Goal: Entertainment & Leisure: Browse casually

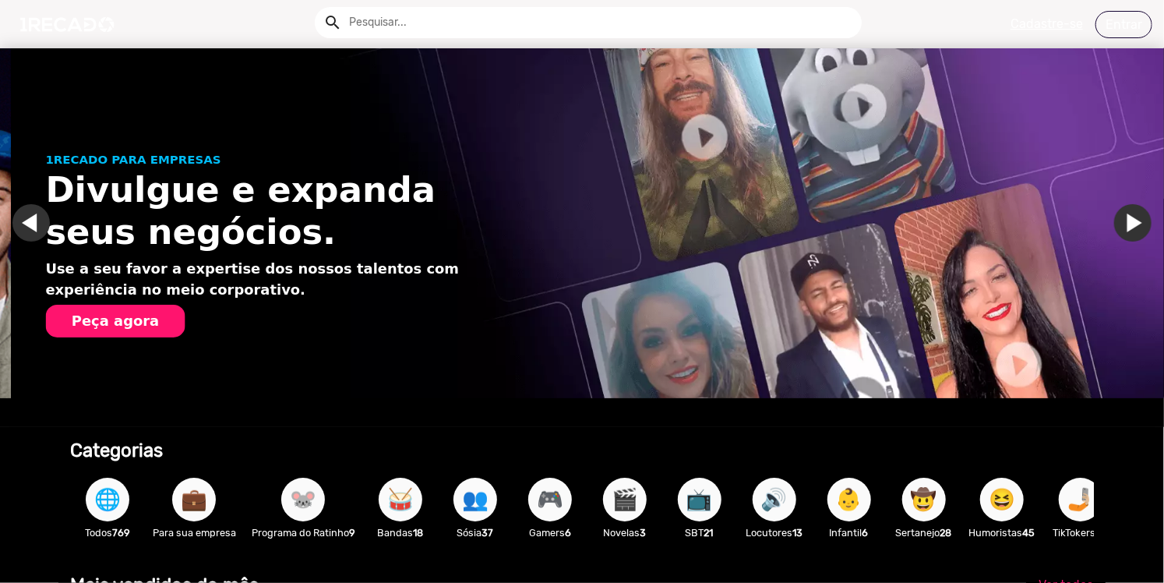
click at [28, 211] on link "Ir para o slide anterior" at bounding box center [41, 222] width 37 height 37
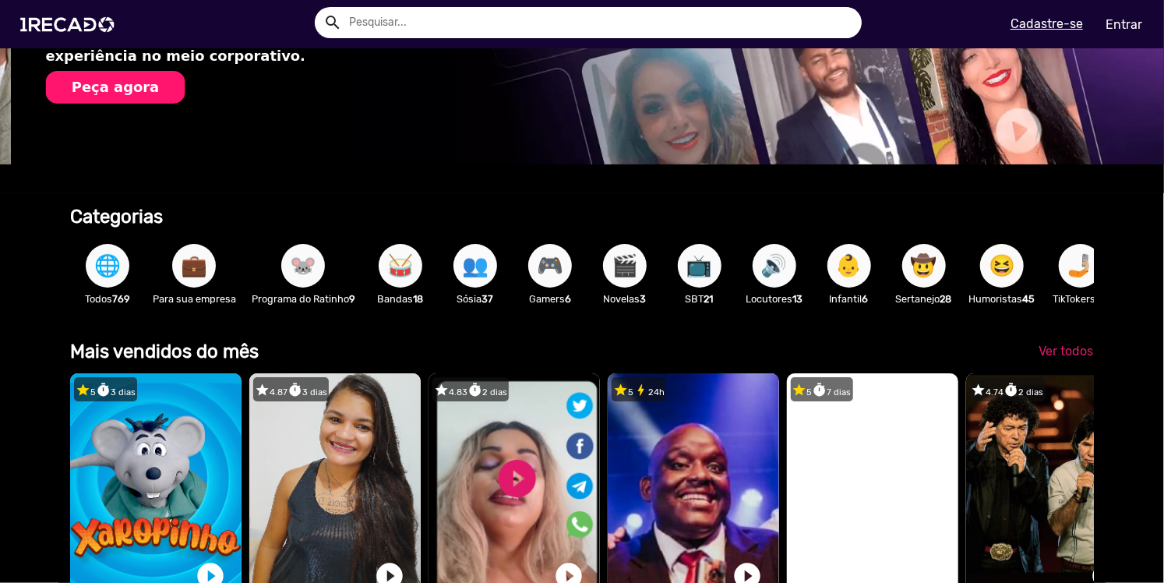
click at [488, 271] on span "👥" at bounding box center [475, 266] width 26 height 44
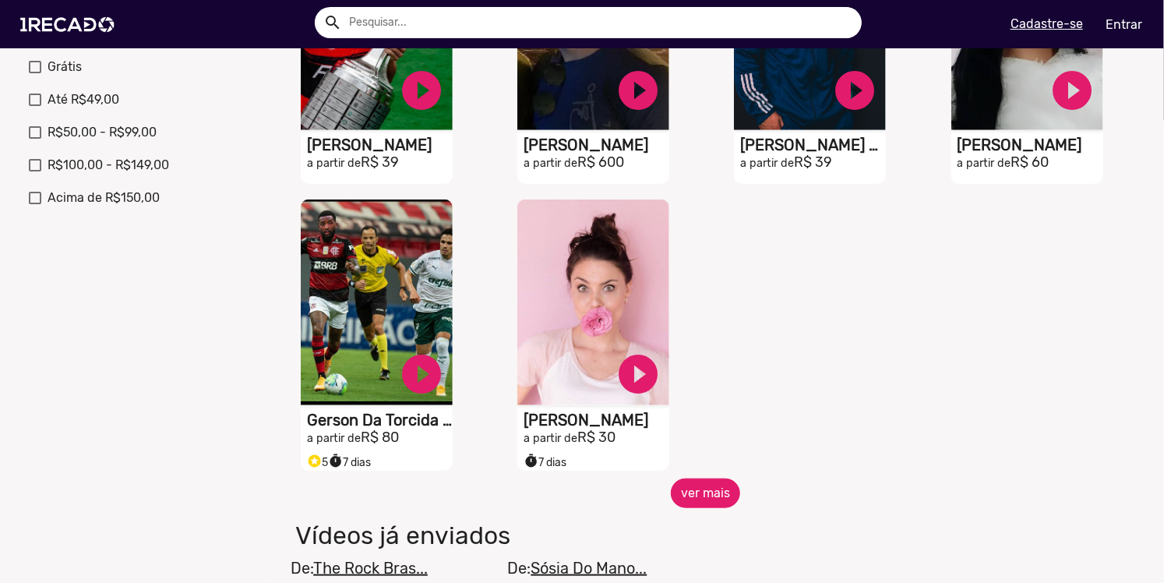
click at [701, 507] on button "ver mais" at bounding box center [705, 493] width 69 height 30
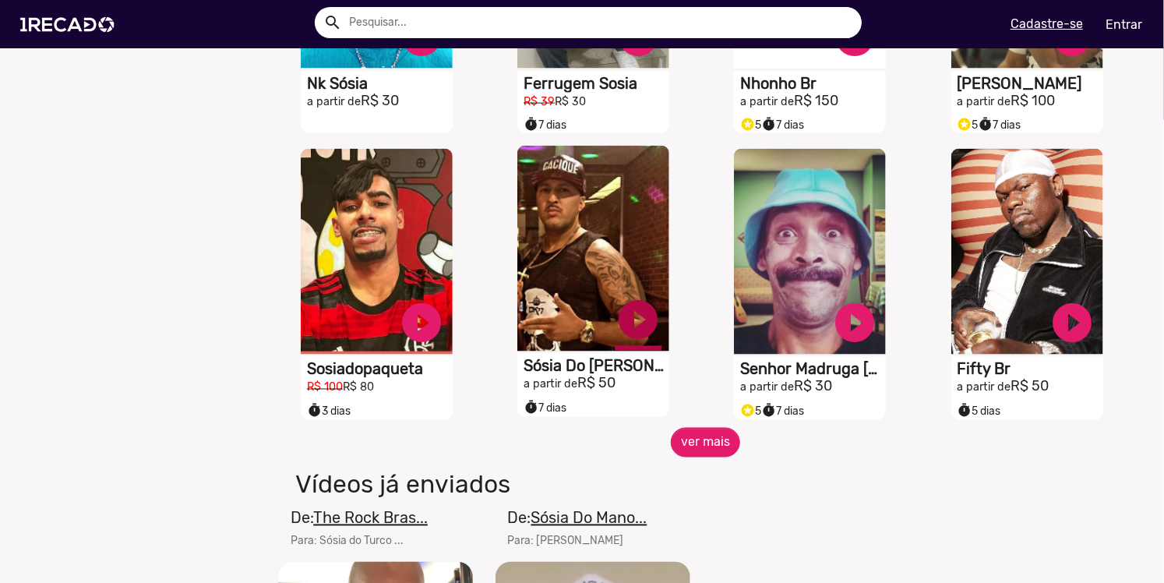
click at [625, 326] on link "play_circle_filled" at bounding box center [638, 320] width 47 height 47
click at [583, 272] on video "S1RECADO vídeos dedicados para fãs e empresas" at bounding box center [593, 249] width 152 height 206
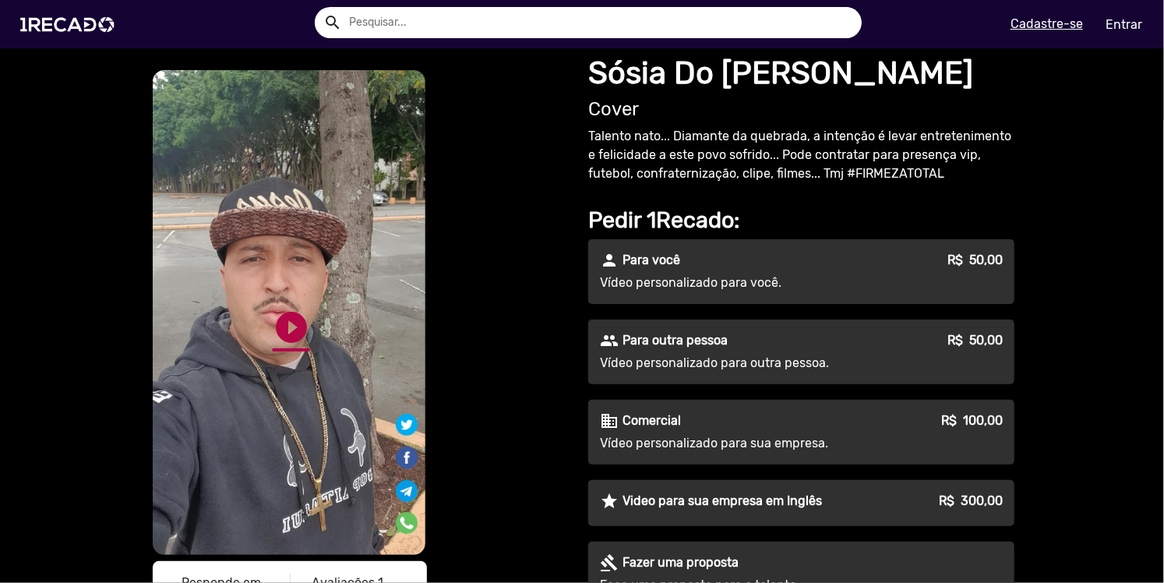
click at [276, 332] on link "play_circle_filled" at bounding box center [291, 326] width 37 height 37
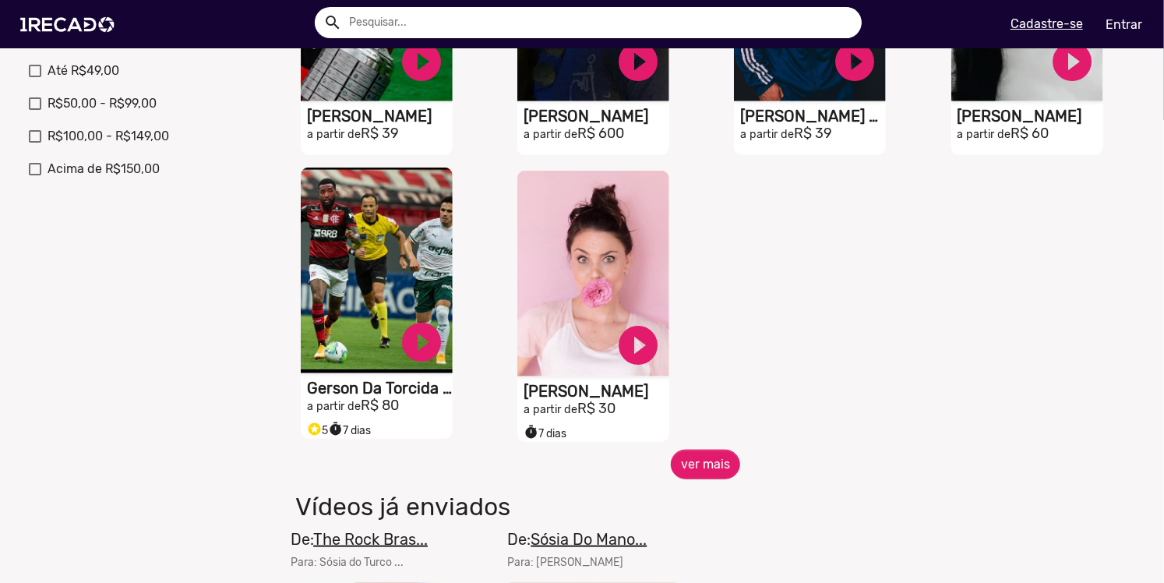
scroll to position [623, 0]
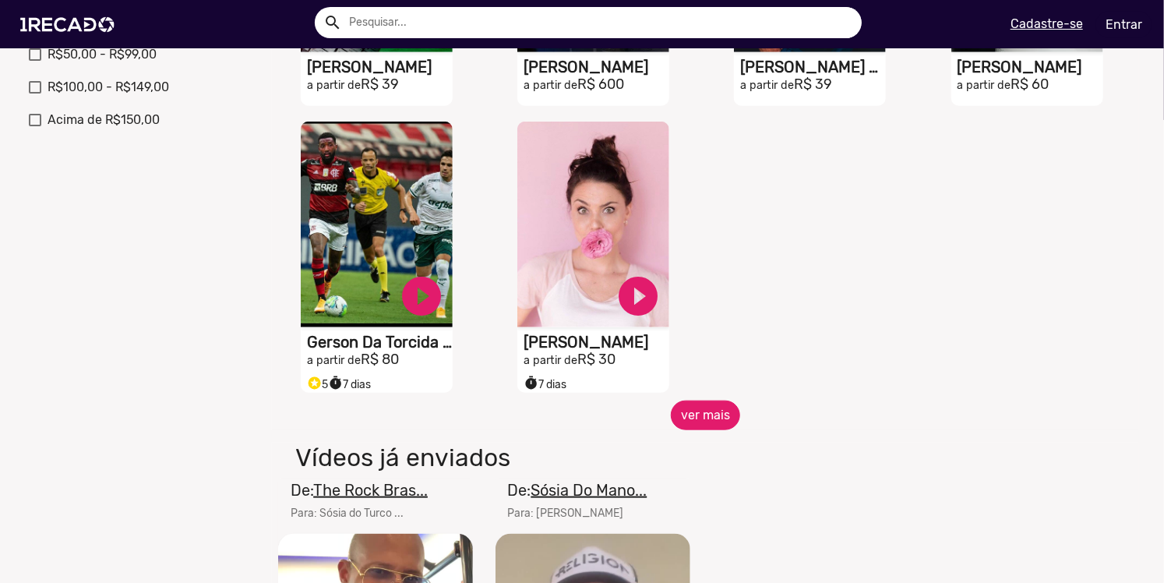
click at [673, 417] on button "ver mais" at bounding box center [705, 415] width 69 height 30
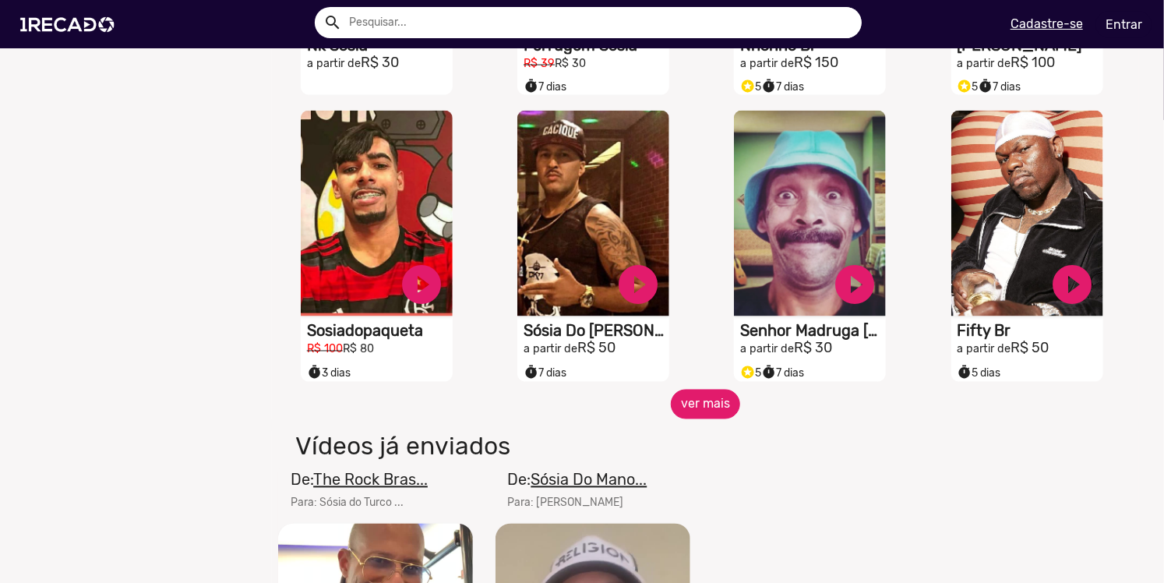
scroll to position [1246, 0]
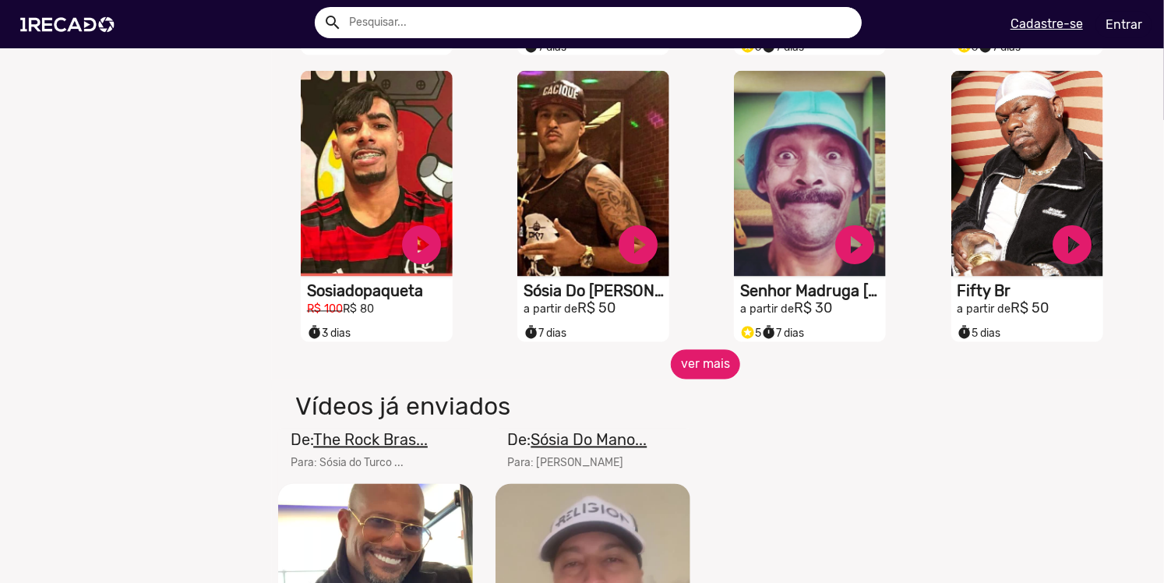
click at [685, 375] on button "ver mais" at bounding box center [705, 365] width 69 height 30
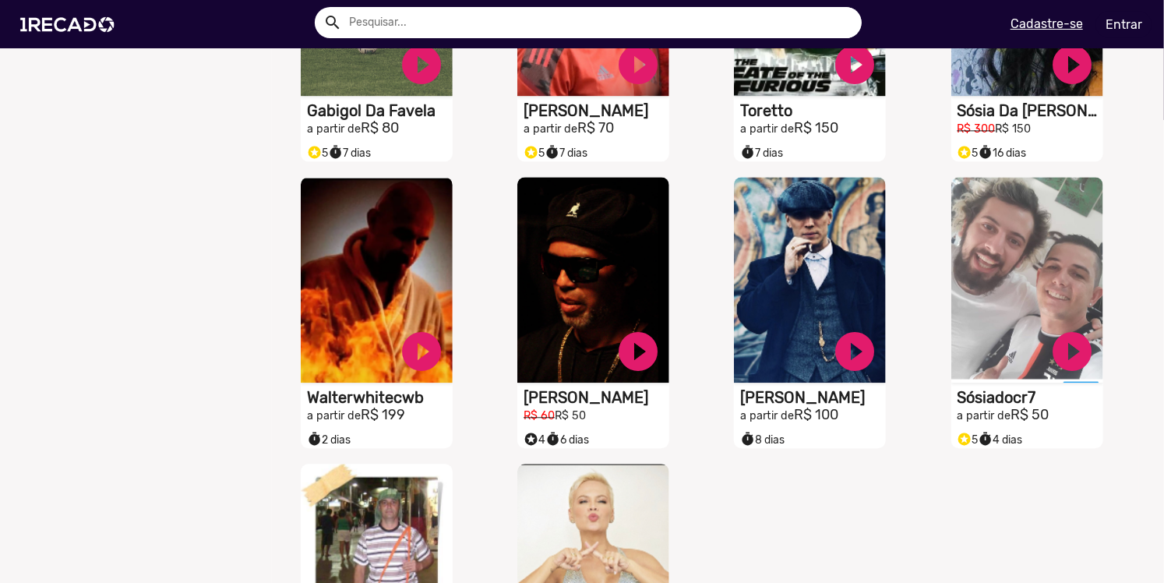
scroll to position [1791, 0]
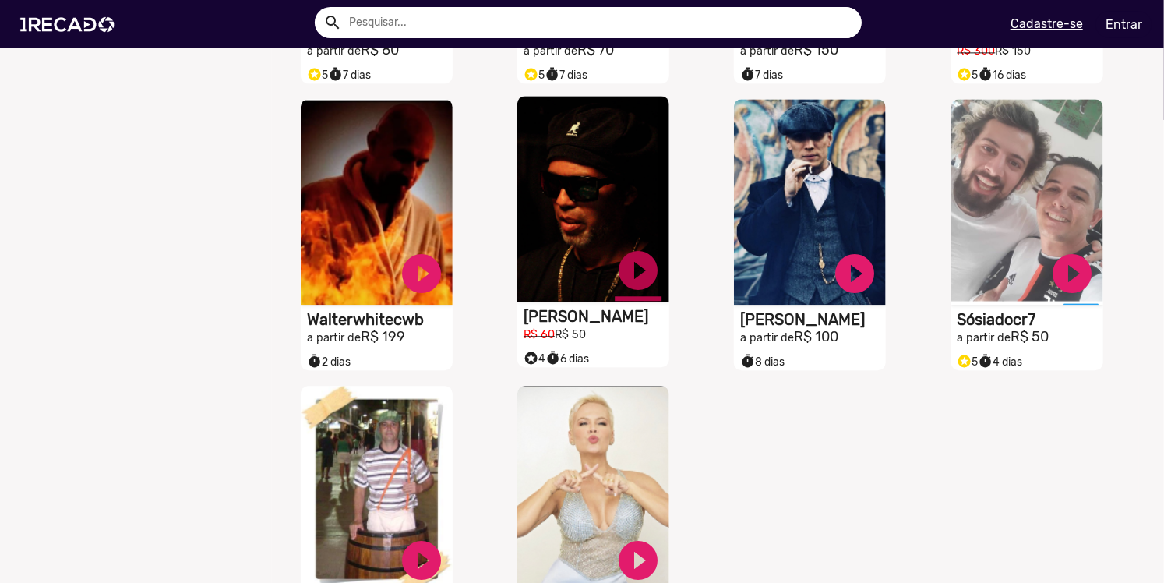
click at [637, 284] on link "play_circle_filled" at bounding box center [638, 270] width 47 height 47
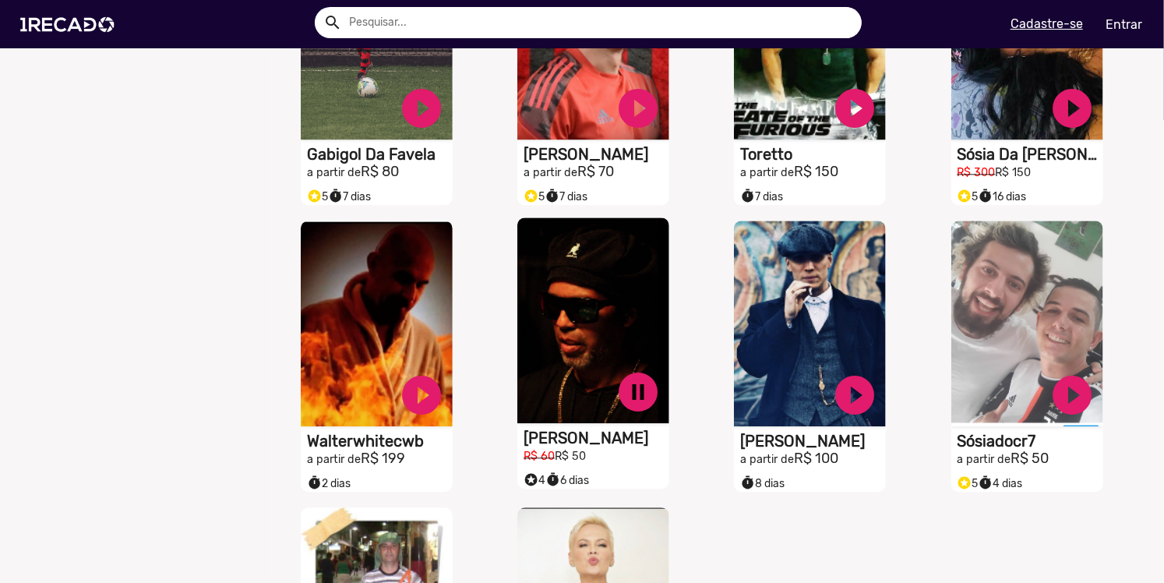
scroll to position [1636, 0]
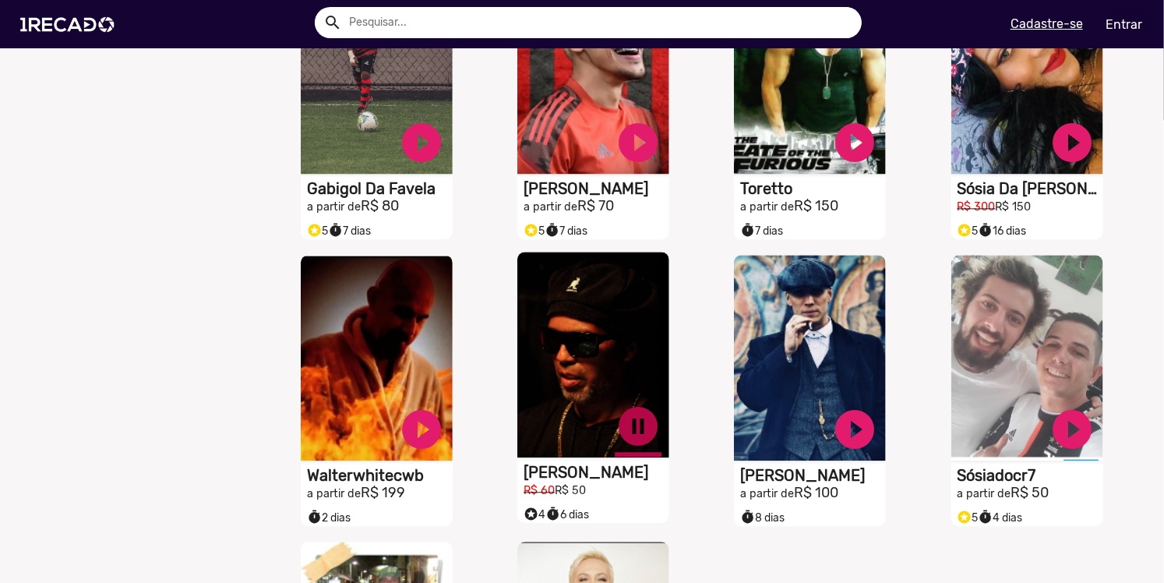
click at [626, 441] on link "pause_circle" at bounding box center [638, 426] width 47 height 47
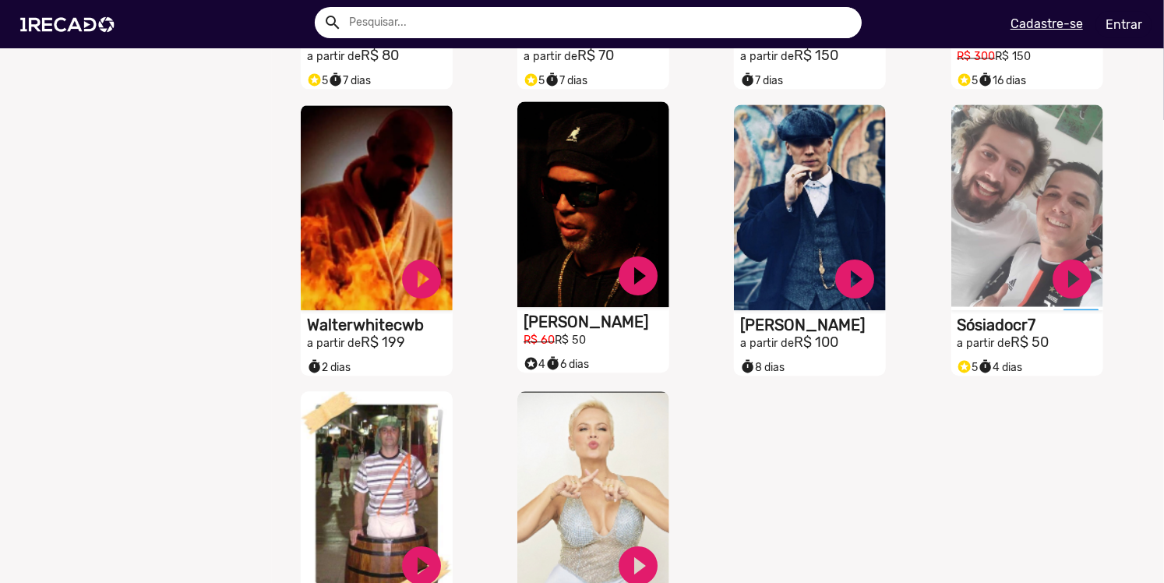
scroll to position [1714, 0]
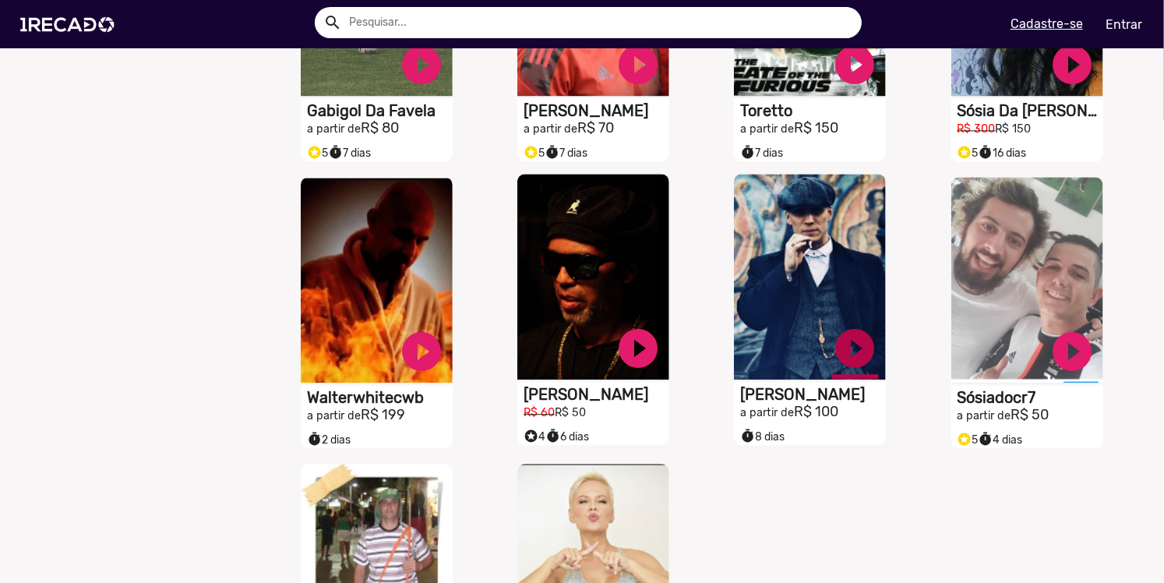
click at [835, 352] on link "play_circle_filled" at bounding box center [855, 348] width 47 height 47
click at [833, 343] on link "pause_circle" at bounding box center [855, 348] width 47 height 47
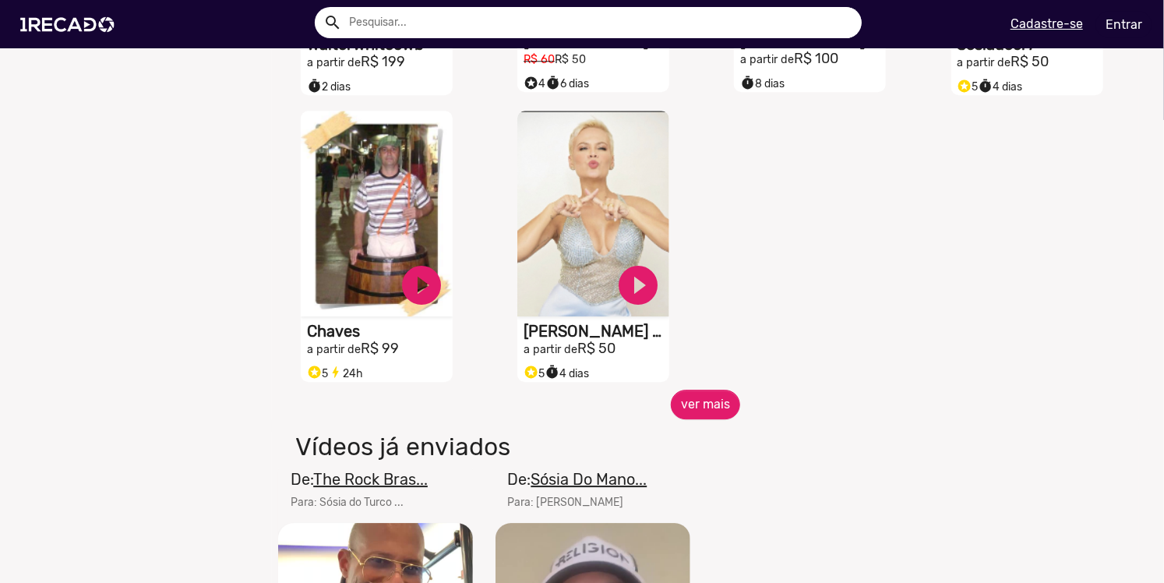
scroll to position [2103, 0]
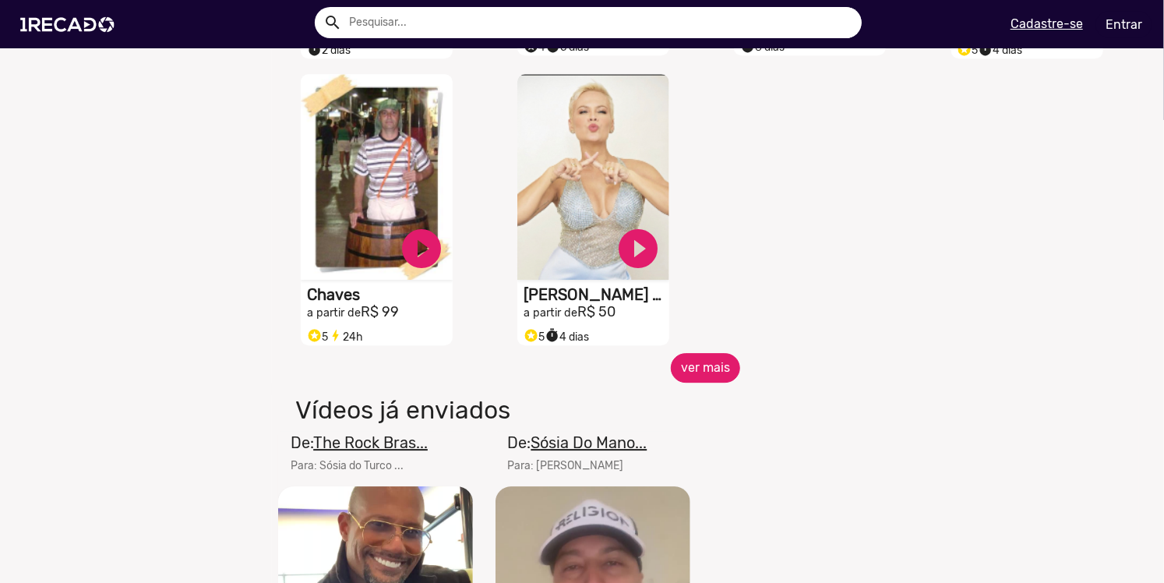
click at [678, 371] on button "ver mais" at bounding box center [705, 368] width 69 height 30
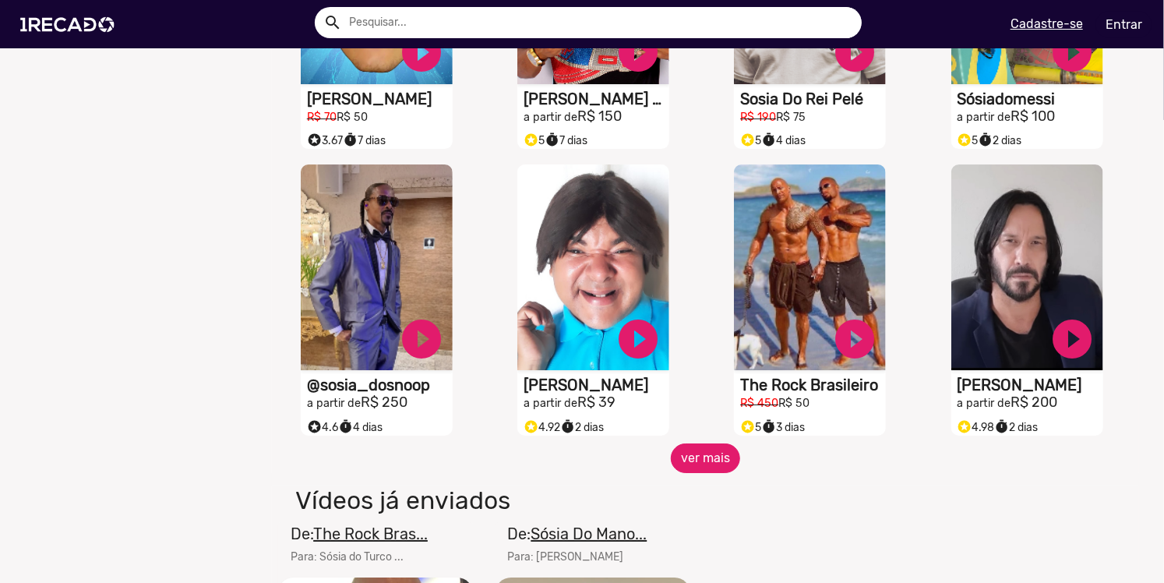
scroll to position [2570, 0]
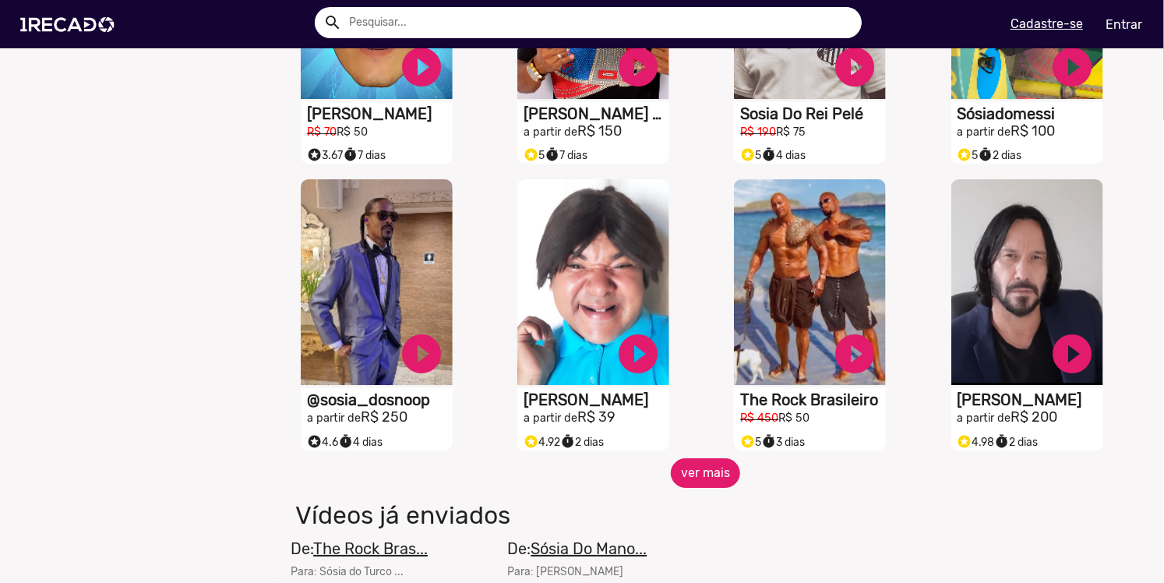
click at [703, 480] on button "ver mais" at bounding box center [705, 473] width 69 height 30
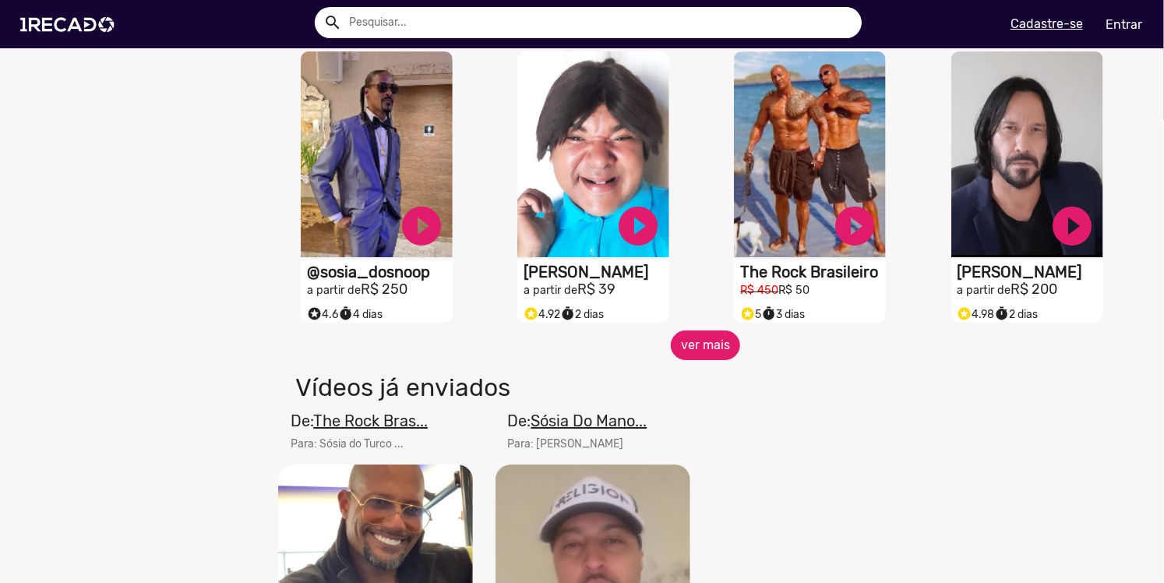
scroll to position [2726, 0]
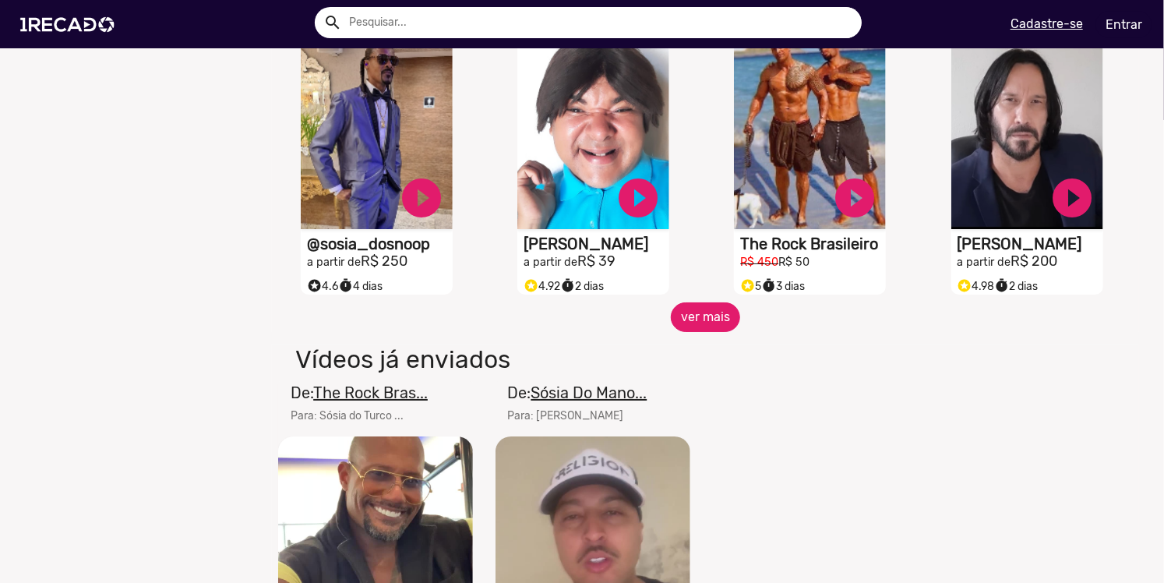
click at [696, 323] on button "ver mais" at bounding box center [705, 317] width 69 height 30
click at [694, 322] on button "ver mais" at bounding box center [705, 317] width 69 height 30
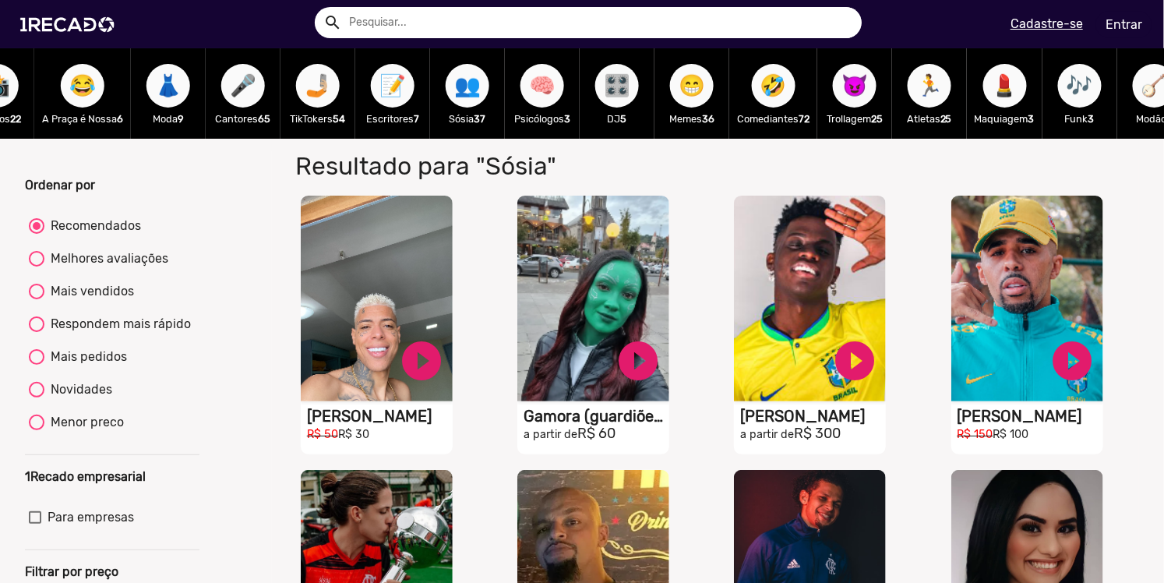
scroll to position [0, 519]
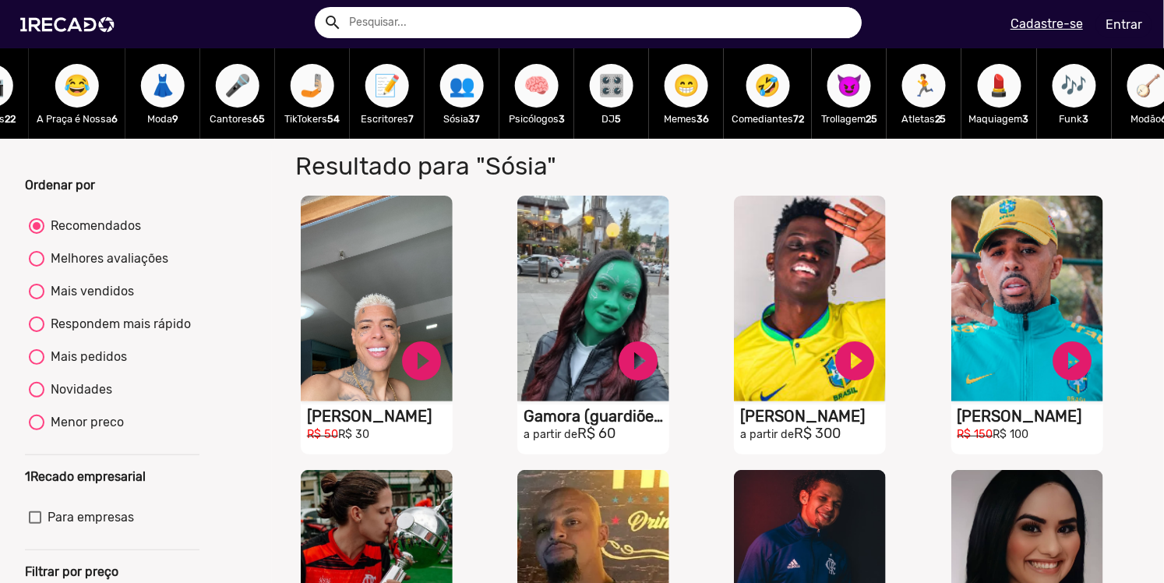
click at [673, 97] on span "😁" at bounding box center [686, 86] width 26 height 44
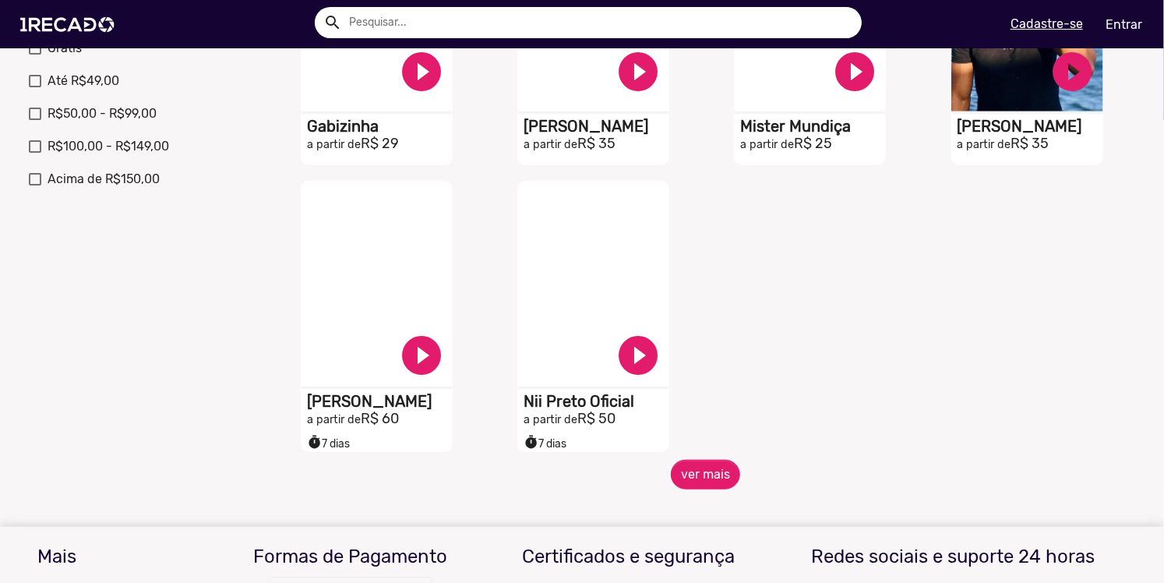
scroll to position [623, 0]
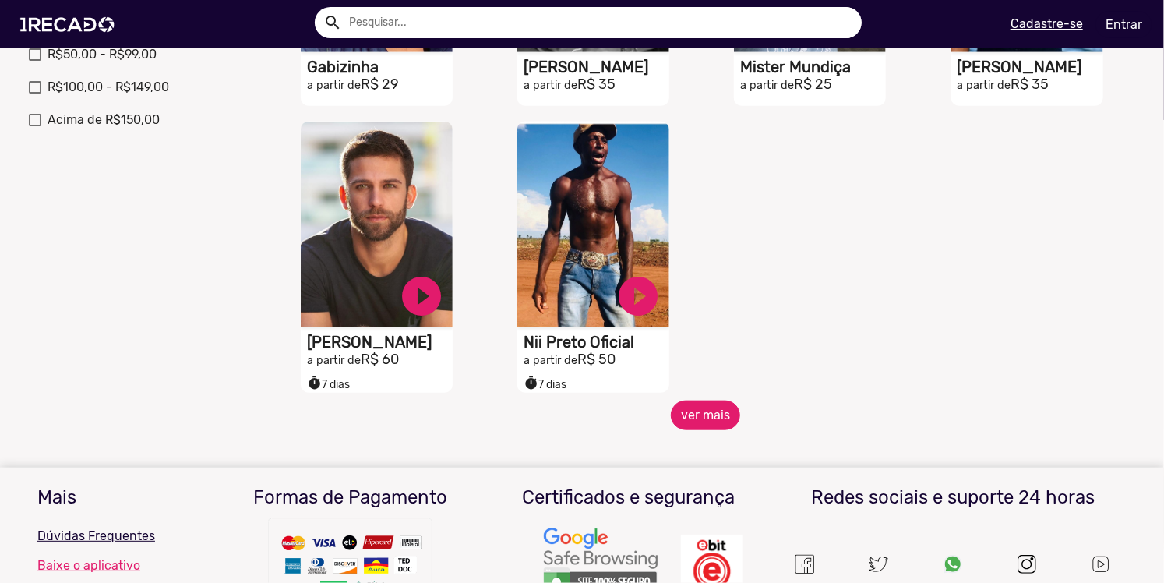
click at [710, 428] on button "ver mais" at bounding box center [705, 415] width 69 height 30
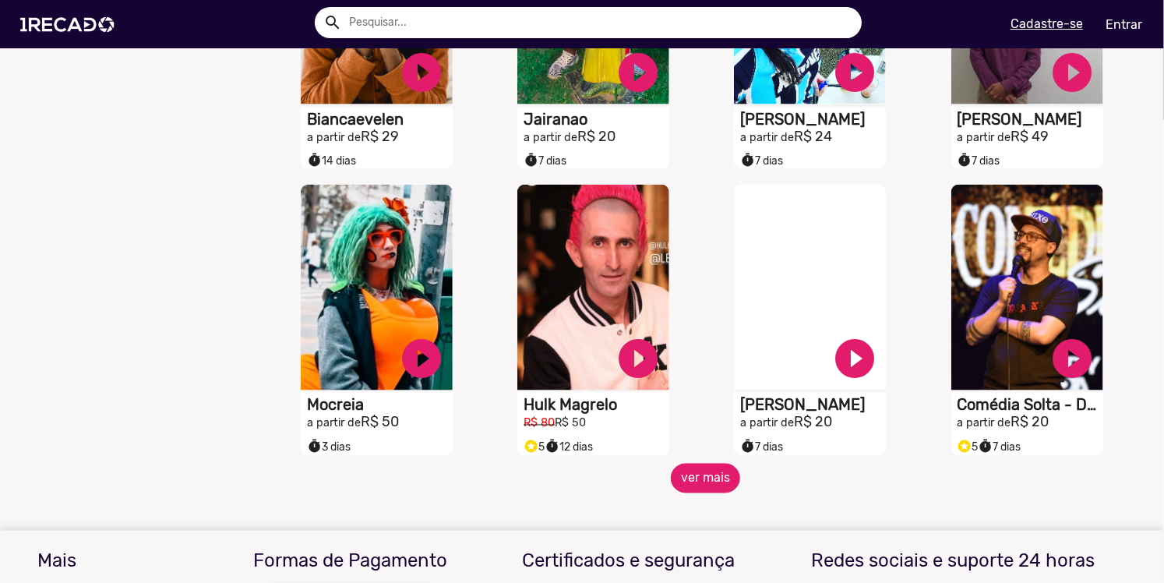
scroll to position [1168, 0]
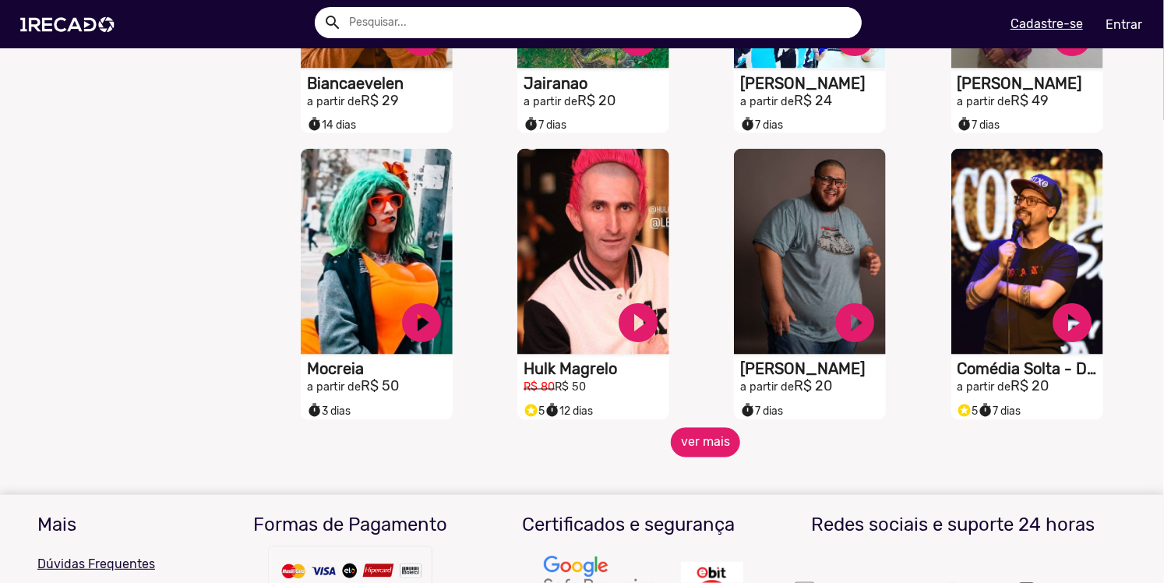
click at [685, 444] on button "ver mais" at bounding box center [705, 443] width 69 height 30
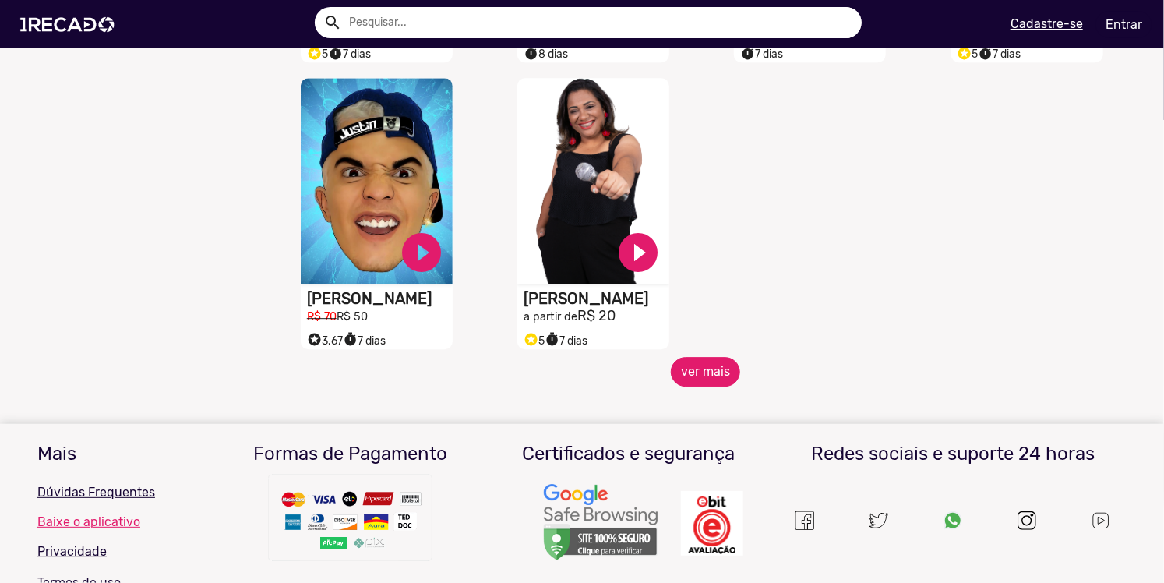
scroll to position [2103, 0]
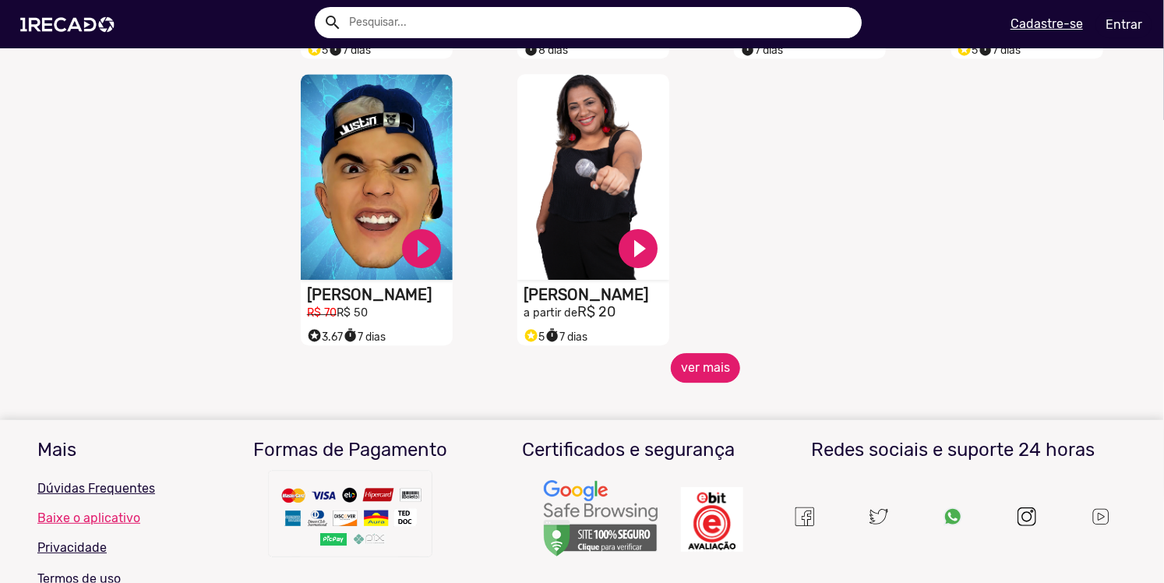
click at [703, 382] on button "ver mais" at bounding box center [705, 368] width 69 height 30
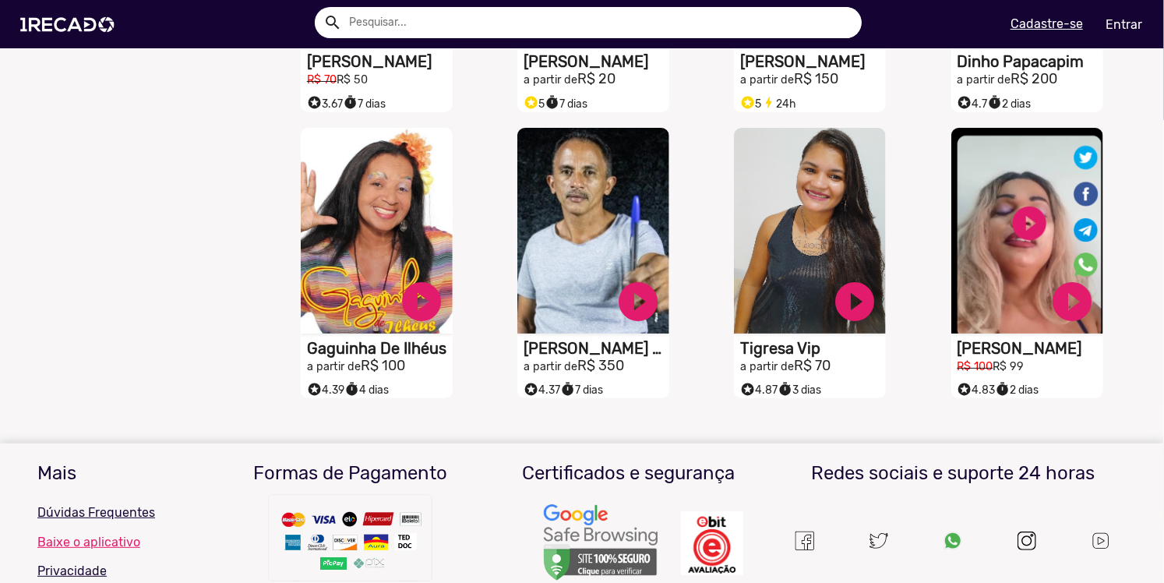
scroll to position [2337, 0]
